Goal: Information Seeking & Learning: Check status

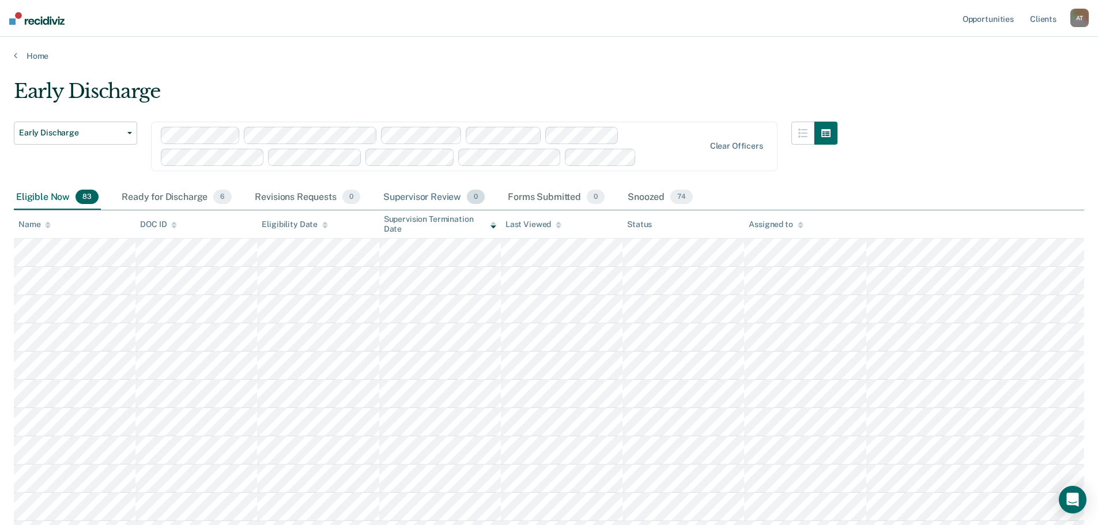
click at [436, 193] on div "Supervisor Review 0" at bounding box center [434, 197] width 107 height 25
